Goal: Task Accomplishment & Management: Complete application form

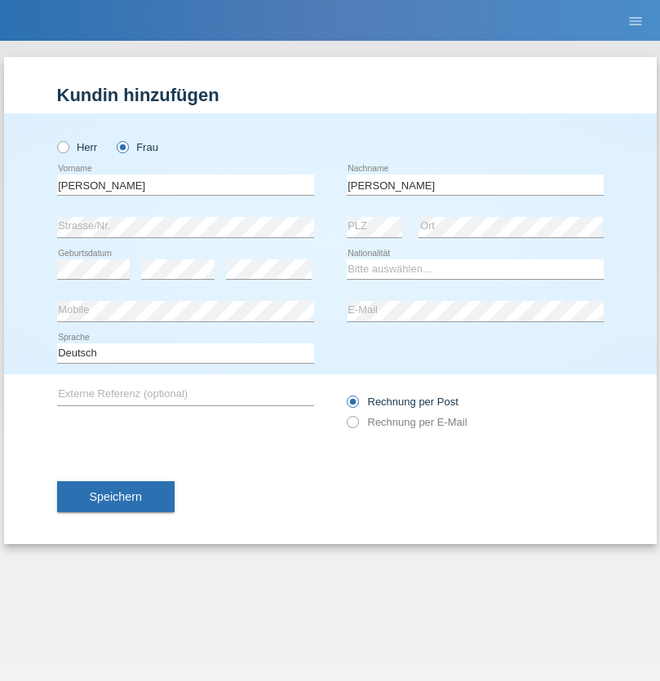
type input "Santos"
select select "PT"
select select "C"
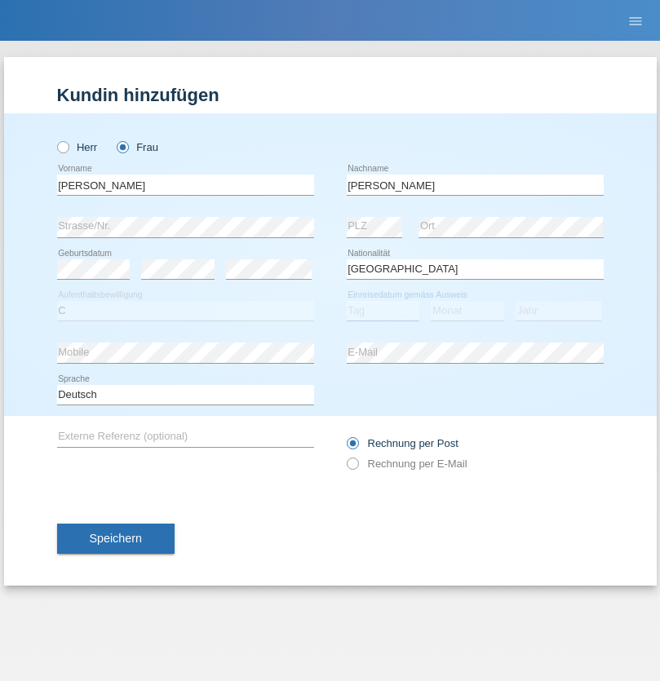
select select "05"
select select "12"
select select "2000"
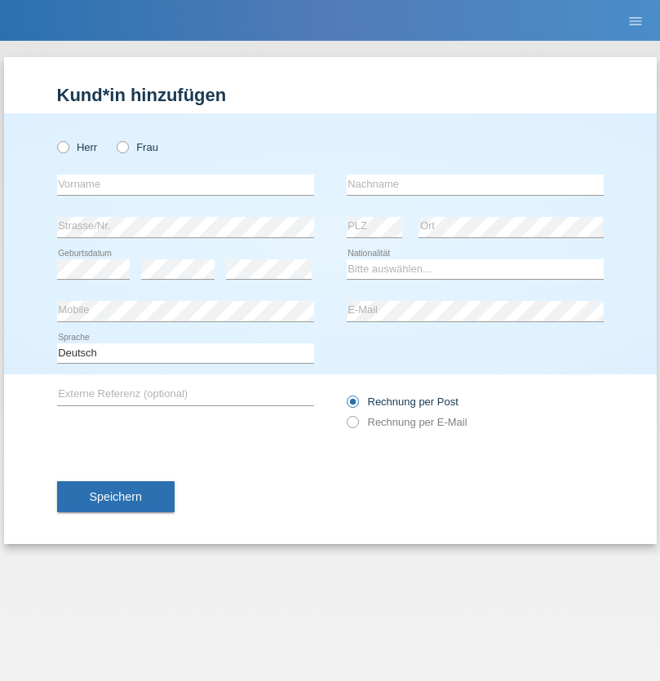
radio input "true"
click at [185, 184] on input "text" at bounding box center [185, 185] width 257 height 20
type input "firat"
click at [475, 184] on input "text" at bounding box center [475, 185] width 257 height 20
type input "kara"
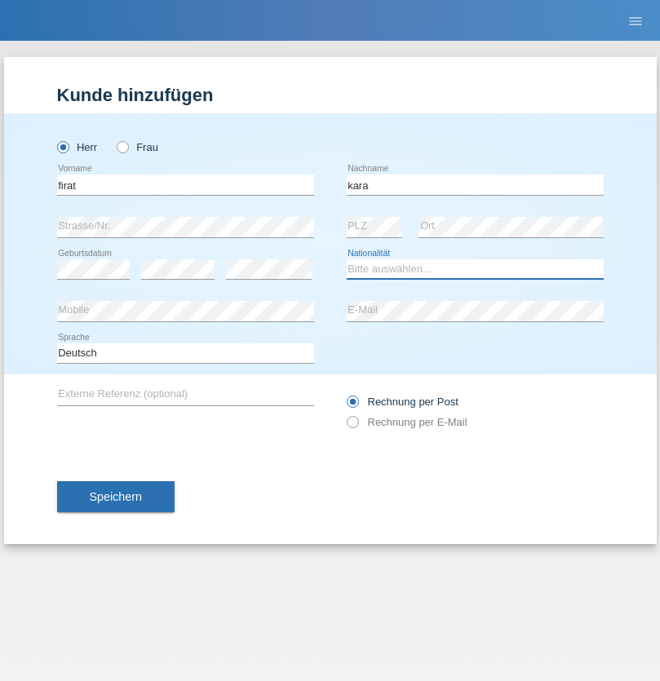
select select "CH"
radio input "true"
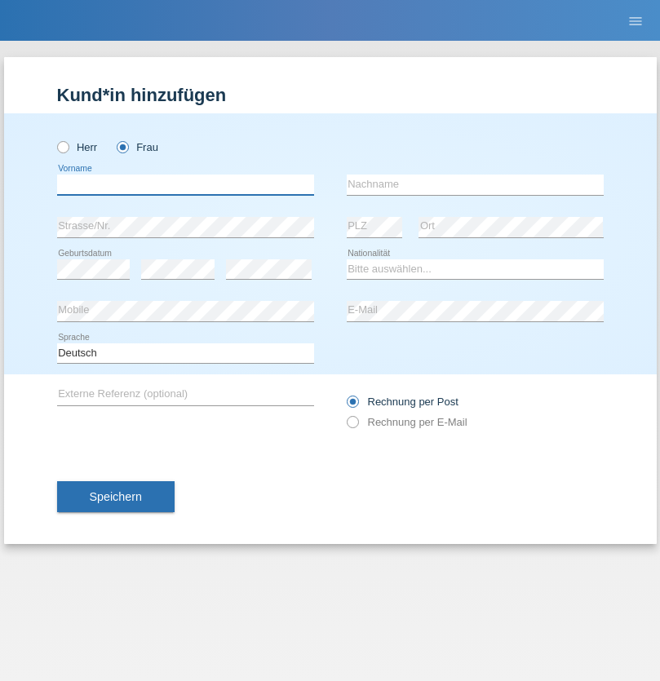
click at [185, 184] on input "text" at bounding box center [185, 185] width 257 height 20
type input "Anett"
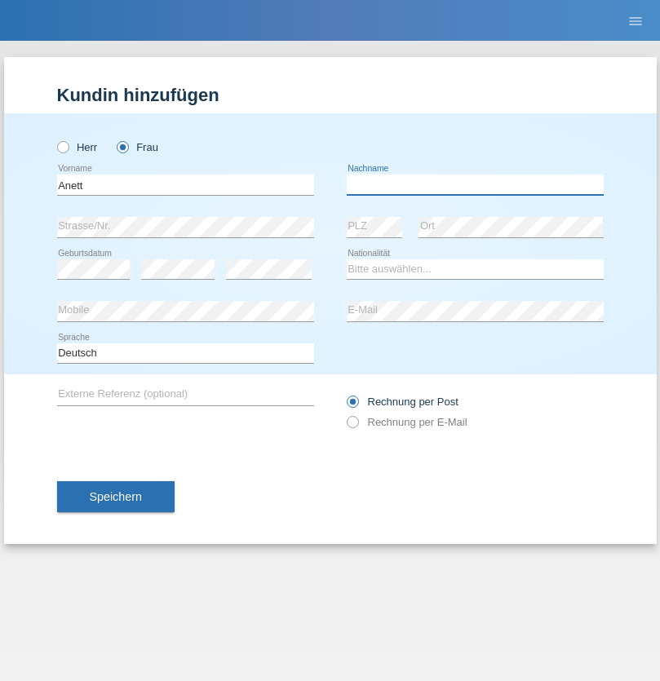
click at [475, 184] on input "text" at bounding box center [475, 185] width 257 height 20
type input "Tanner"
select select "HU"
select select "C"
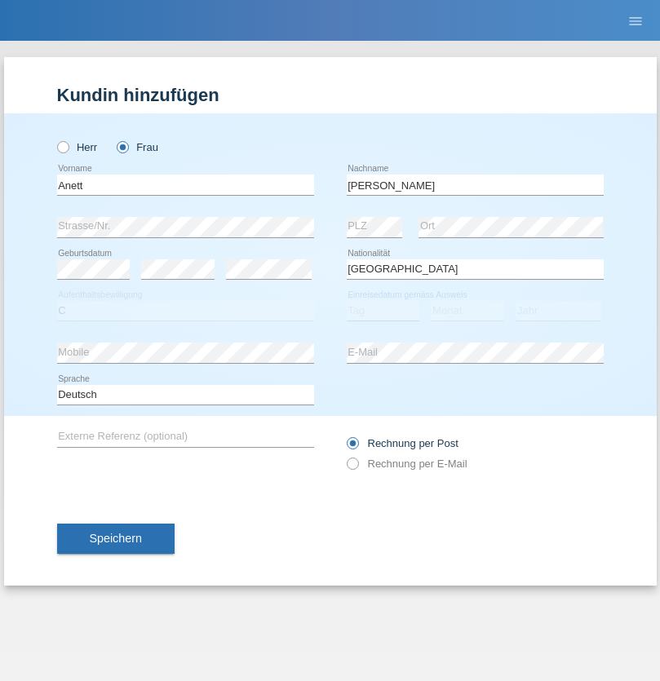
select select "03"
select select "09"
select select "2021"
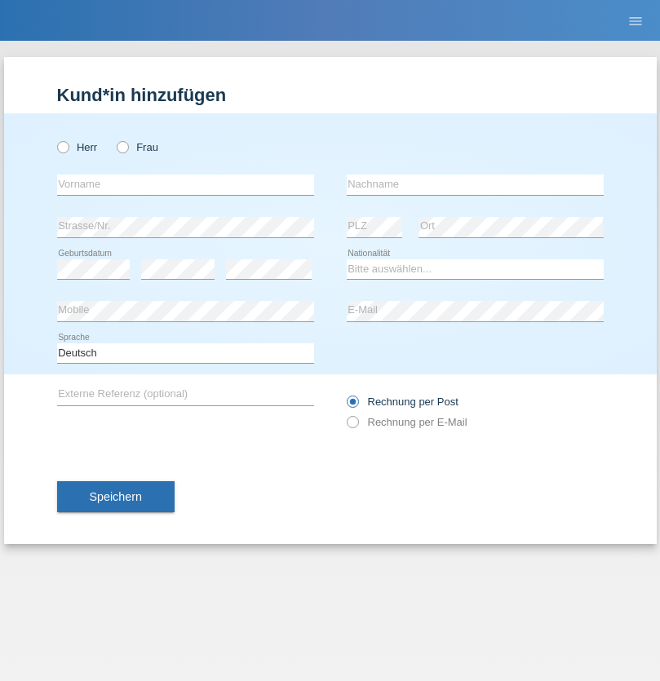
radio input "true"
click at [185, 184] on input "text" at bounding box center [185, 185] width 257 height 20
type input "Tanja"
click at [475, 184] on input "text" at bounding box center [475, 185] width 257 height 20
type input "Hirsiger"
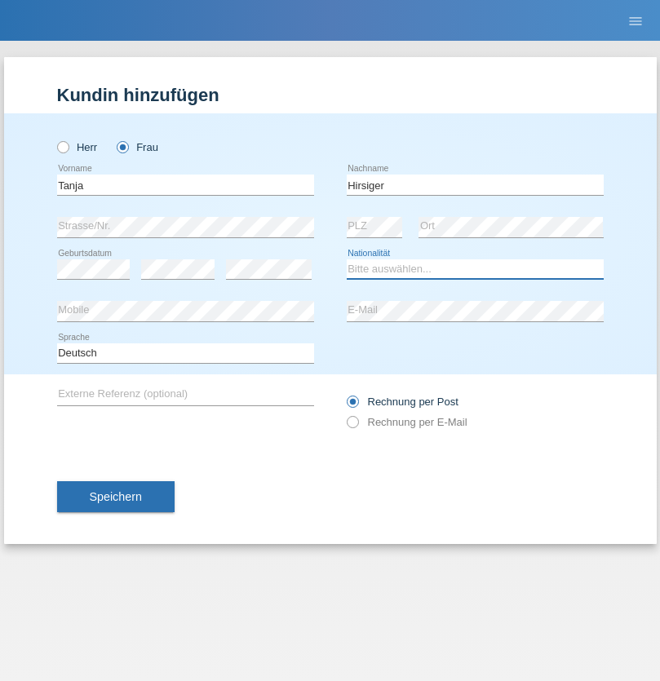
select select "CH"
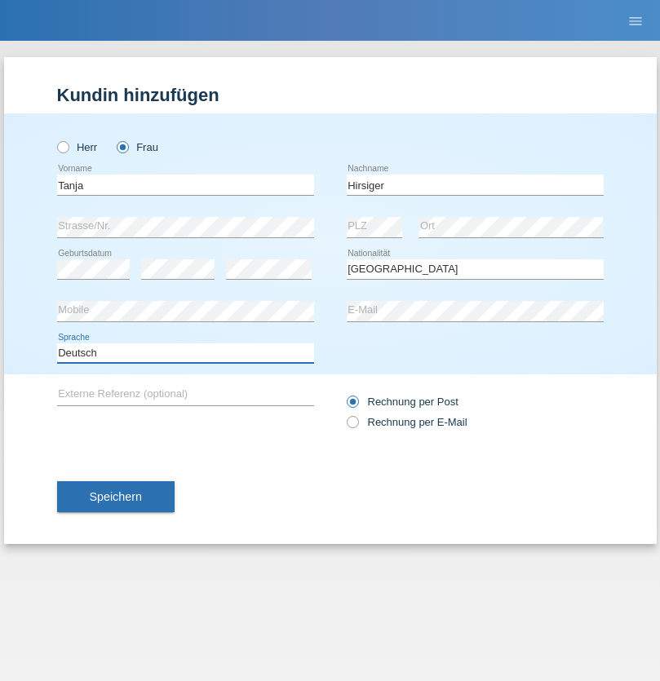
select select "en"
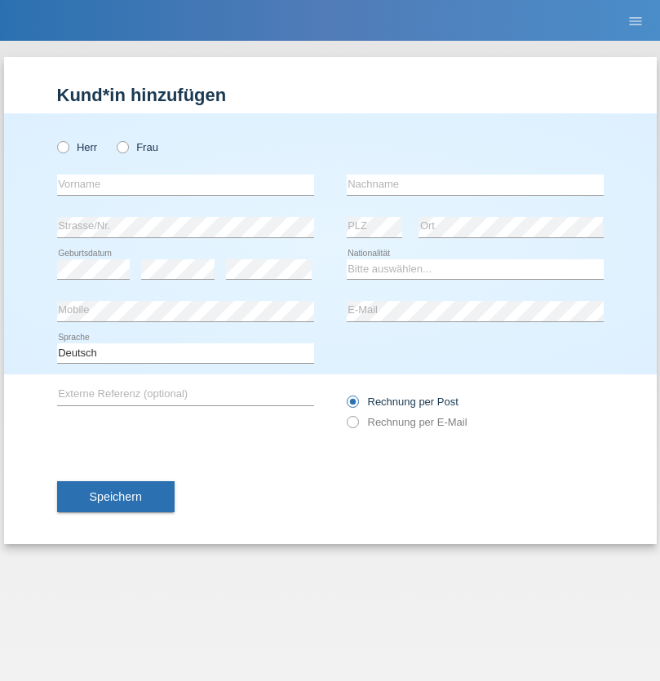
radio input "true"
click at [185, 184] on input "text" at bounding box center [185, 185] width 257 height 20
type input "Ketty"
click at [475, 184] on input "text" at bounding box center [475, 185] width 257 height 20
type input "Kalupnath"
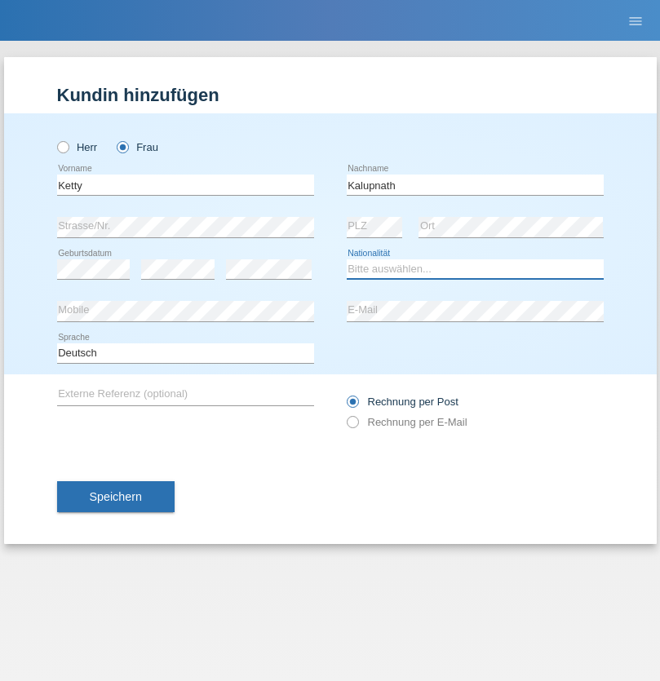
select select "CH"
